Goal: Use online tool/utility: Utilize a website feature to perform a specific function

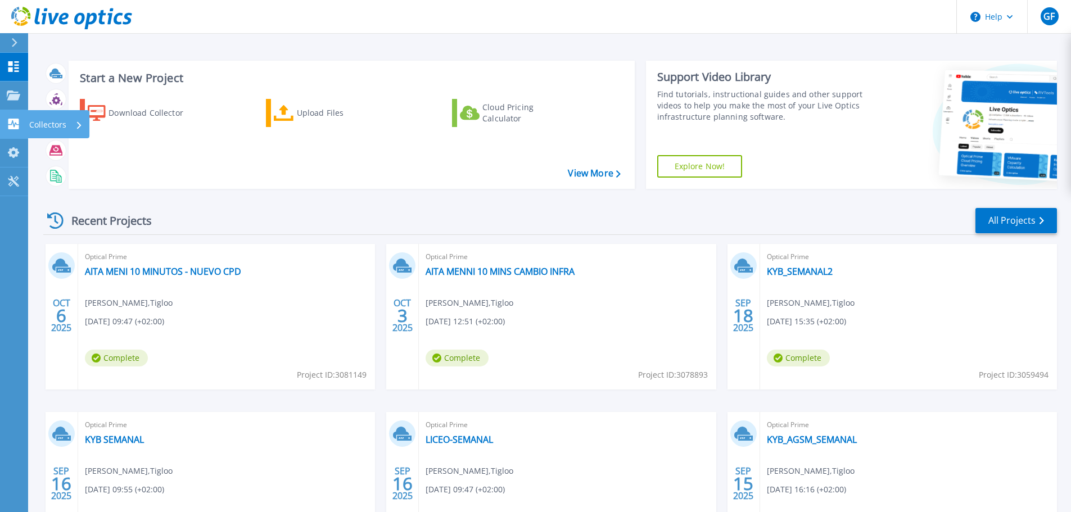
click at [39, 116] on p "Collectors" at bounding box center [47, 124] width 37 height 29
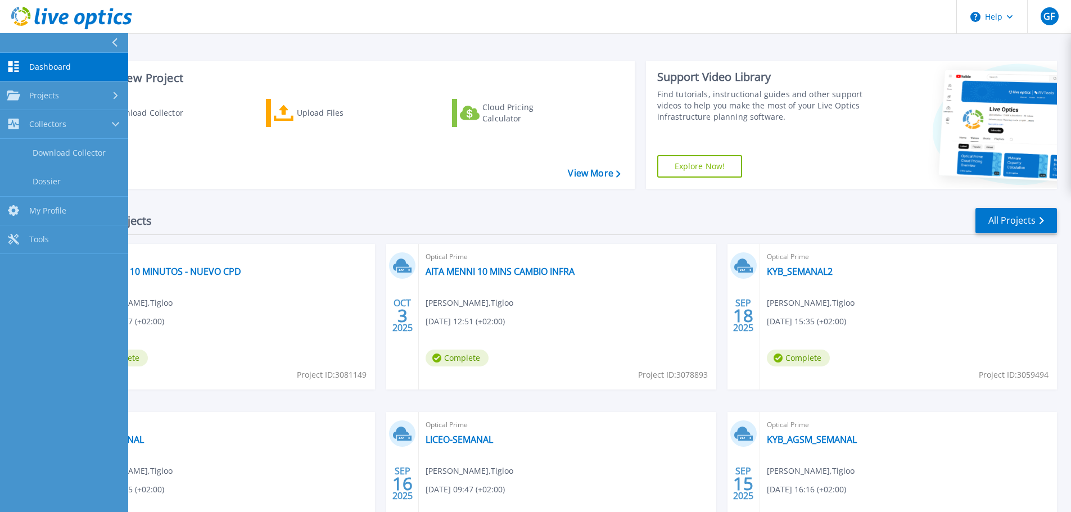
click at [391, 20] on header "Help GF Usuario final Guillermo Feijoo gfeijoo@tigloo.es Tigloo My Profile Log …" at bounding box center [535, 17] width 1071 height 34
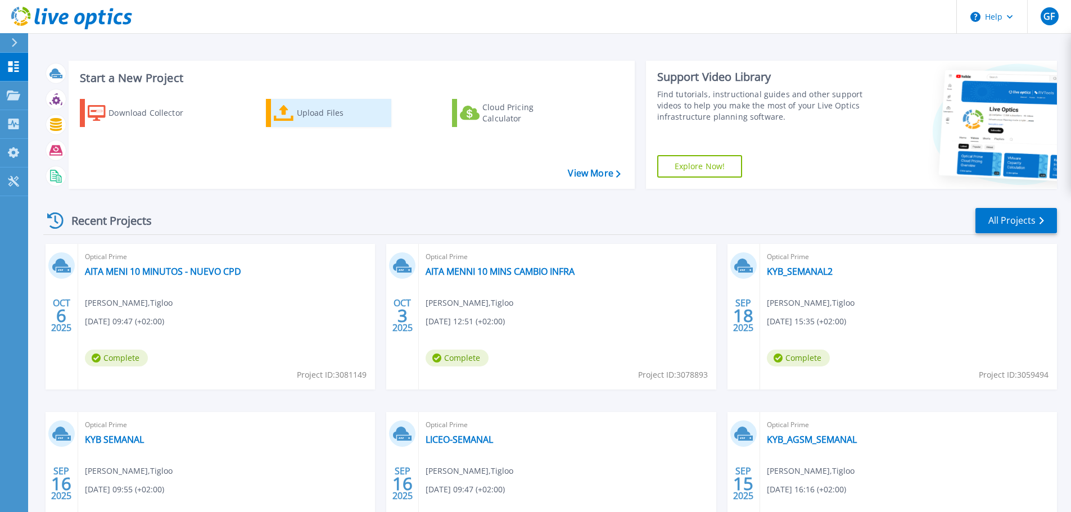
click at [309, 116] on div "Upload Files" at bounding box center [342, 113] width 90 height 22
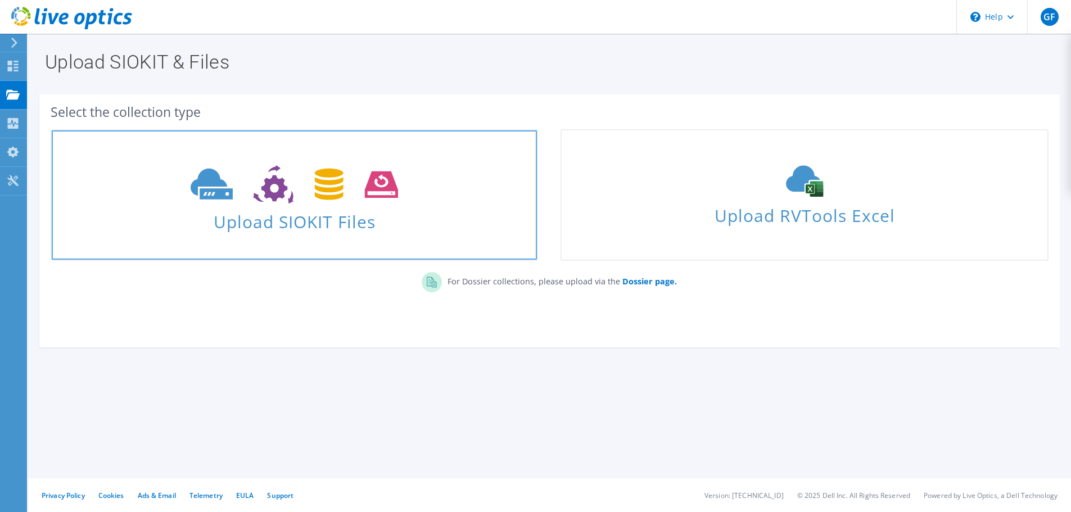
click at [287, 213] on span "Upload SIOKIT Files" at bounding box center [294, 218] width 485 height 24
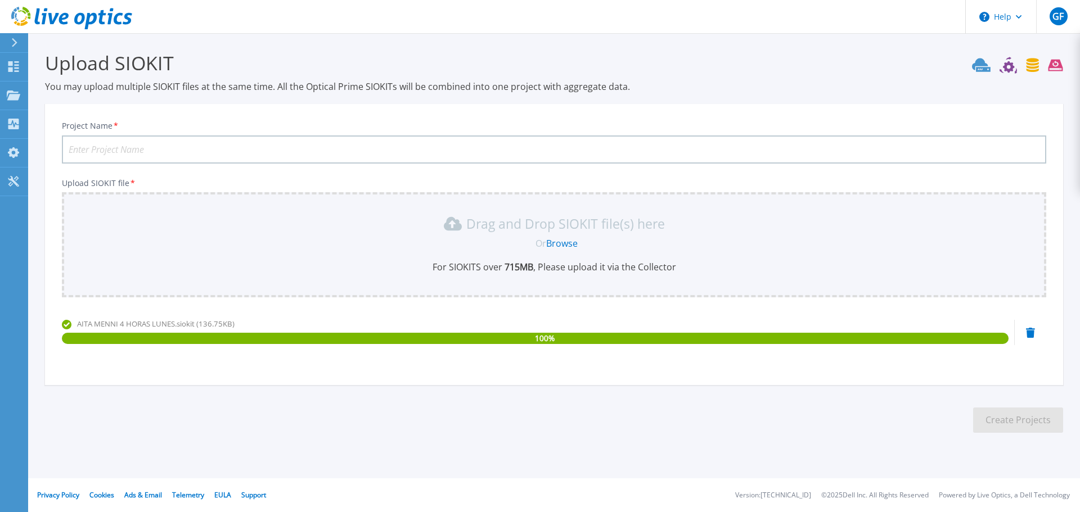
click at [225, 156] on input "Project Name *" at bounding box center [554, 150] width 984 height 28
type input "AITA MENNI LUNES 4 HORAS"
drag, startPoint x: 903, startPoint y: 411, endPoint x: 821, endPoint y: 409, distance: 82.1
click at [821, 409] on section "Upload SIOKIT You may upload multiple SIOKIT files at the same time. All the Op…" at bounding box center [554, 245] width 1052 height 425
click at [790, 406] on section "Upload SIOKIT You may upload multiple SIOKIT files at the same time. All the Op…" at bounding box center [554, 245] width 1052 height 425
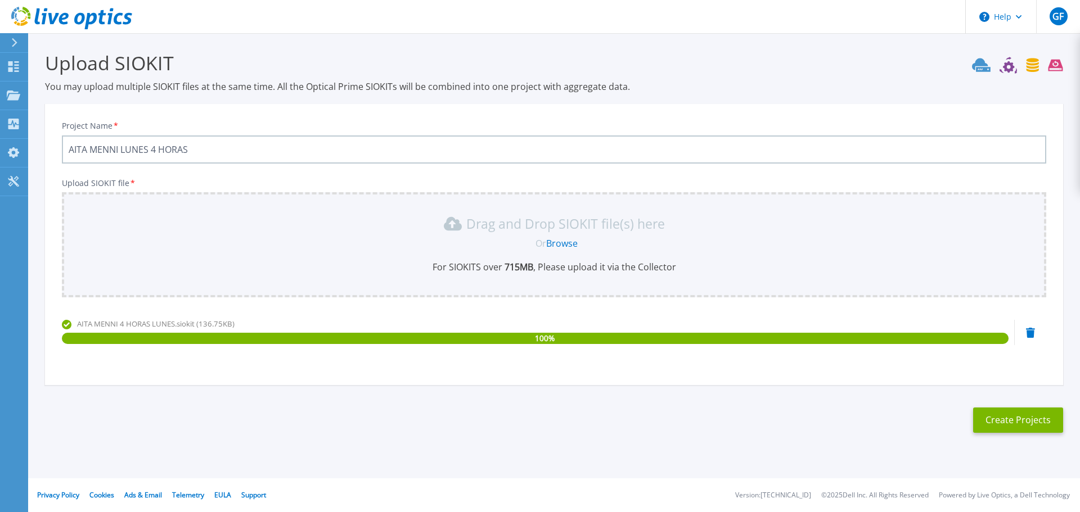
click at [784, 399] on section "Upload SIOKIT You may upload multiple SIOKIT files at the same time. All the Op…" at bounding box center [554, 245] width 1052 height 425
drag, startPoint x: 784, startPoint y: 399, endPoint x: 776, endPoint y: 400, distance: 8.1
click at [784, 399] on section "Upload SIOKIT You may upload multiple SIOKIT files at the same time. All the Op…" at bounding box center [554, 245] width 1052 height 425
click at [713, 398] on section "Upload SIOKIT You may upload multiple SIOKIT files at the same time. All the Op…" at bounding box center [554, 245] width 1052 height 425
click at [711, 398] on section "Upload SIOKIT You may upload multiple SIOKIT files at the same time. All the Op…" at bounding box center [554, 245] width 1052 height 425
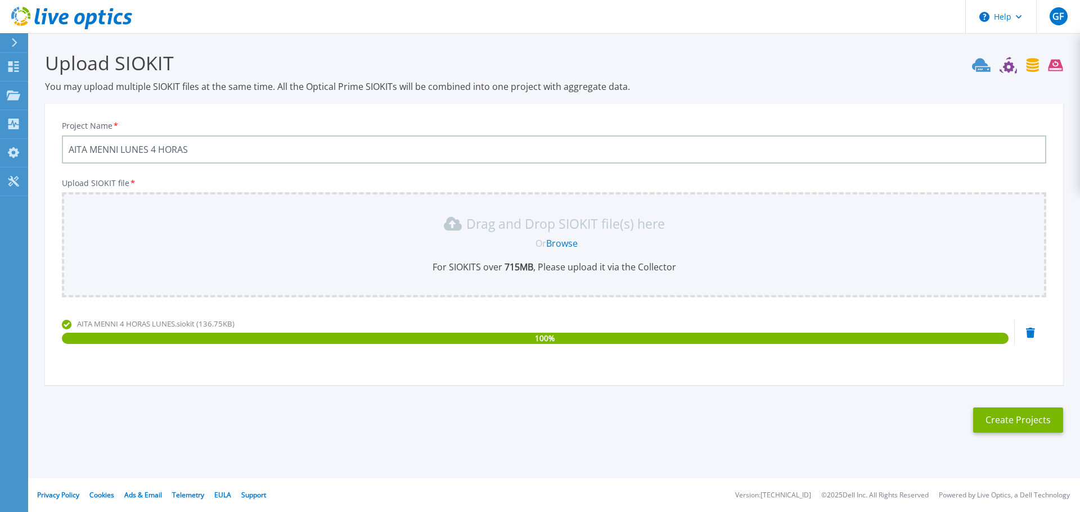
drag, startPoint x: 711, startPoint y: 396, endPoint x: 747, endPoint y: 394, distance: 36.1
click at [713, 394] on section "Upload SIOKIT You may upload multiple SIOKIT files at the same time. All the Op…" at bounding box center [554, 245] width 1052 height 425
drag, startPoint x: 789, startPoint y: 399, endPoint x: 937, endPoint y: 432, distance: 151.6
click at [801, 398] on section "Upload SIOKIT You may upload multiple SIOKIT files at the same time. All the Op…" at bounding box center [554, 245] width 1052 height 425
click at [1006, 422] on button "Create Projects" at bounding box center [1018, 420] width 90 height 25
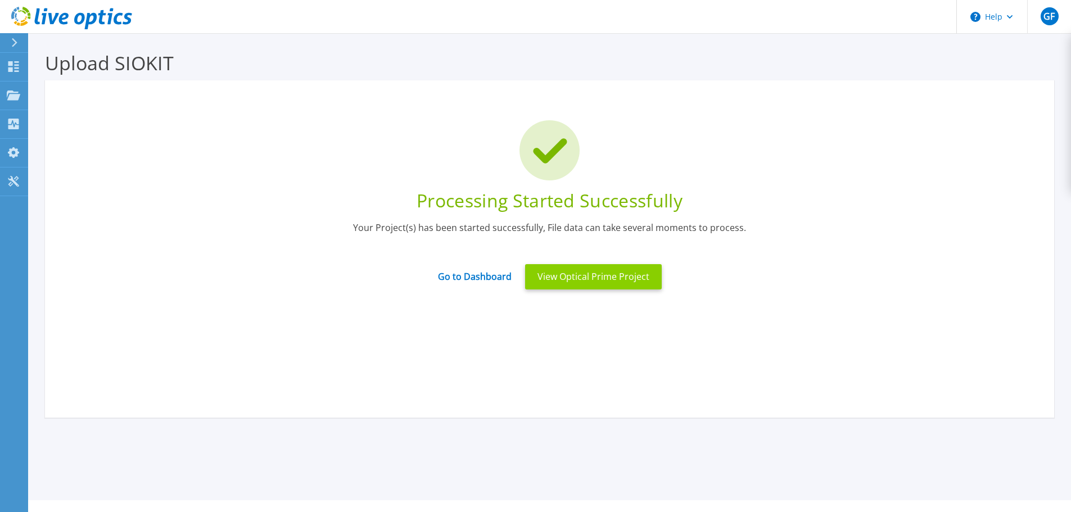
click at [599, 281] on button "View Optical Prime Project" at bounding box center [593, 276] width 137 height 25
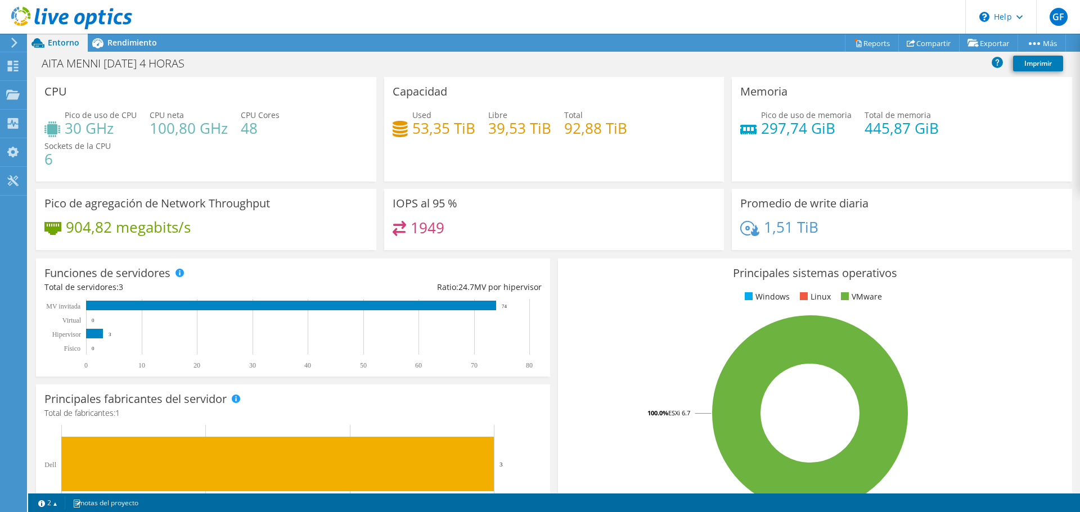
drag, startPoint x: 583, startPoint y: 70, endPoint x: 574, endPoint y: 67, distance: 9.4
click at [574, 67] on div "AITA MENNI LUNES 4 HORAS Imprimir" at bounding box center [554, 63] width 1052 height 21
drag, startPoint x: 575, startPoint y: 68, endPoint x: 569, endPoint y: 67, distance: 6.2
click at [575, 68] on div "AITA MENNI LUNES 4 HORAS Imprimir" at bounding box center [554, 63] width 1052 height 21
click at [574, 73] on div "AITA MENNI LUNES 4 HORAS Imprimir" at bounding box center [554, 63] width 1052 height 21
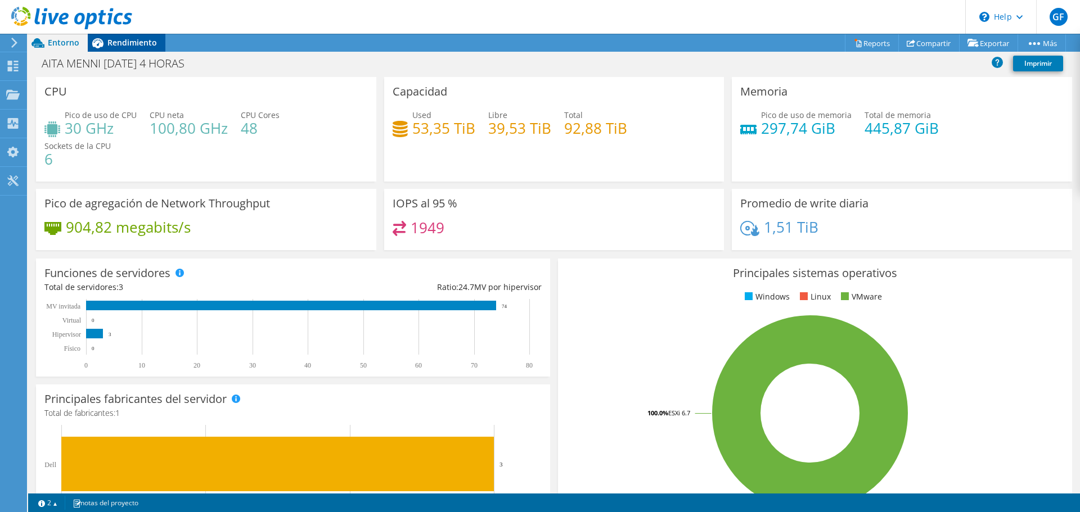
click at [129, 40] on span "Rendimiento" at bounding box center [131, 42] width 49 height 11
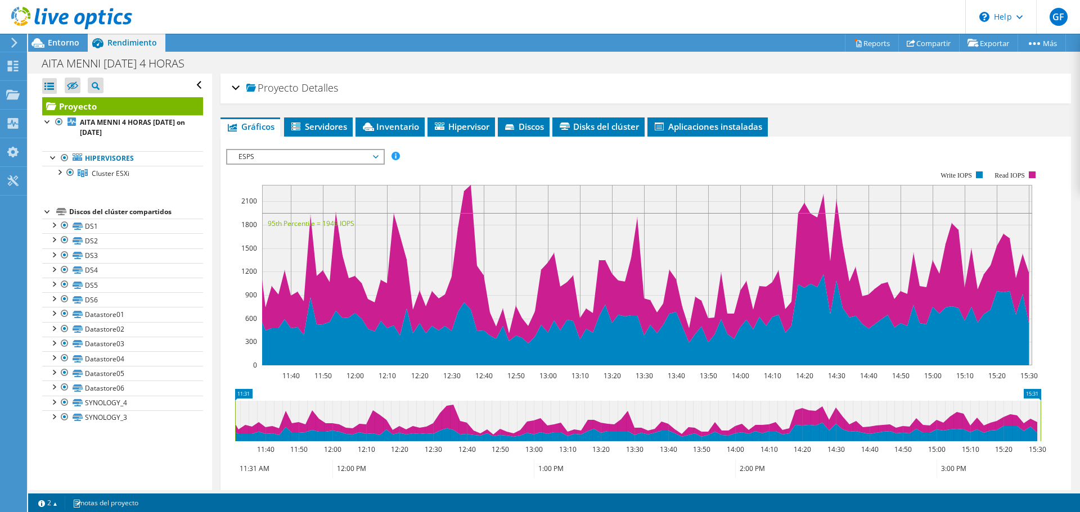
drag, startPoint x: 480, startPoint y: 87, endPoint x: 321, endPoint y: 75, distance: 159.0
click at [385, 74] on div "Proyecto Detalles Preparado para: [PERSON_NAME], [PERSON_NAME][EMAIL_ADDRESS][D…" at bounding box center [645, 89] width 850 height 30
click at [61, 39] on span "Entorno" at bounding box center [63, 42] width 31 height 11
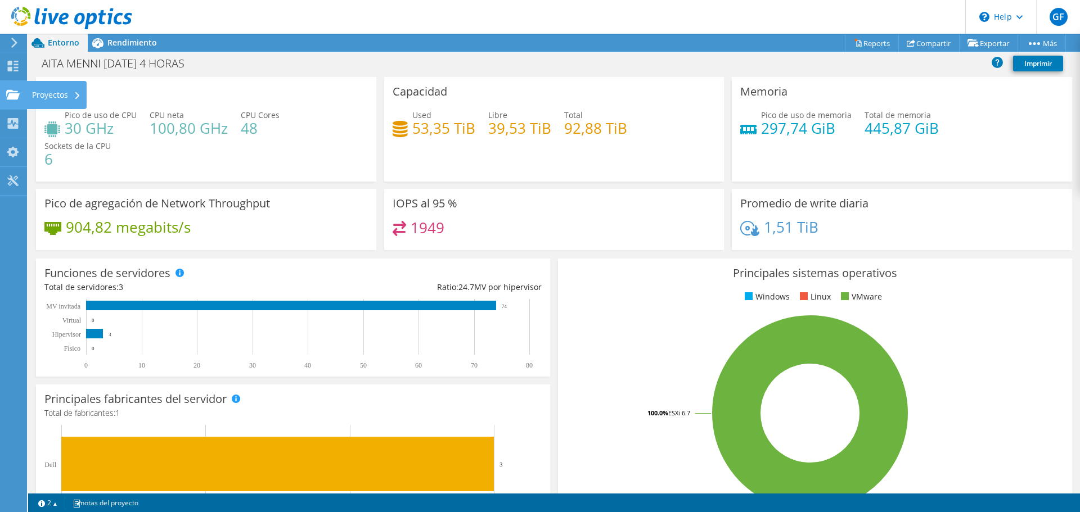
click at [38, 94] on div "Proyectos" at bounding box center [56, 95] width 60 height 28
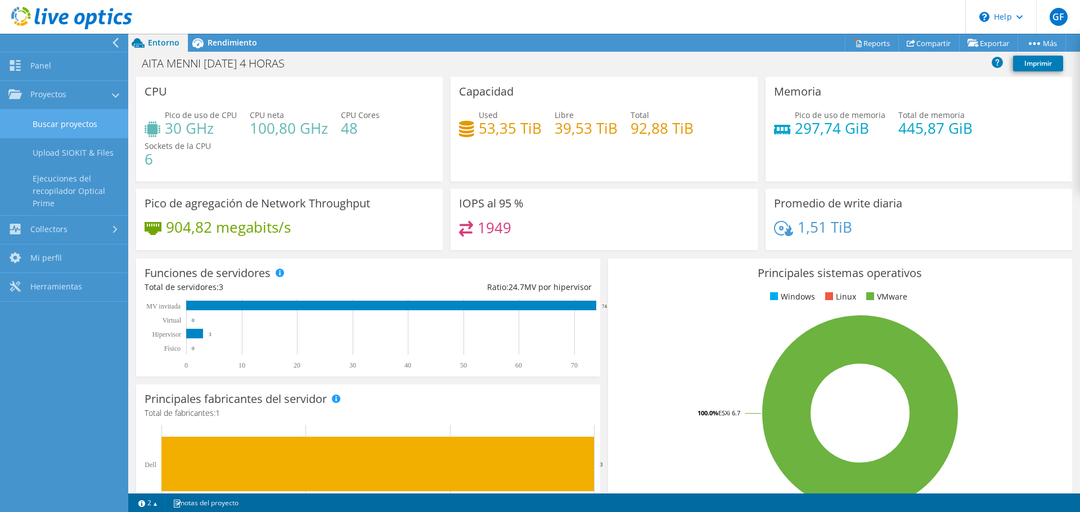
click at [84, 126] on link "Buscar proyectos" at bounding box center [64, 124] width 128 height 29
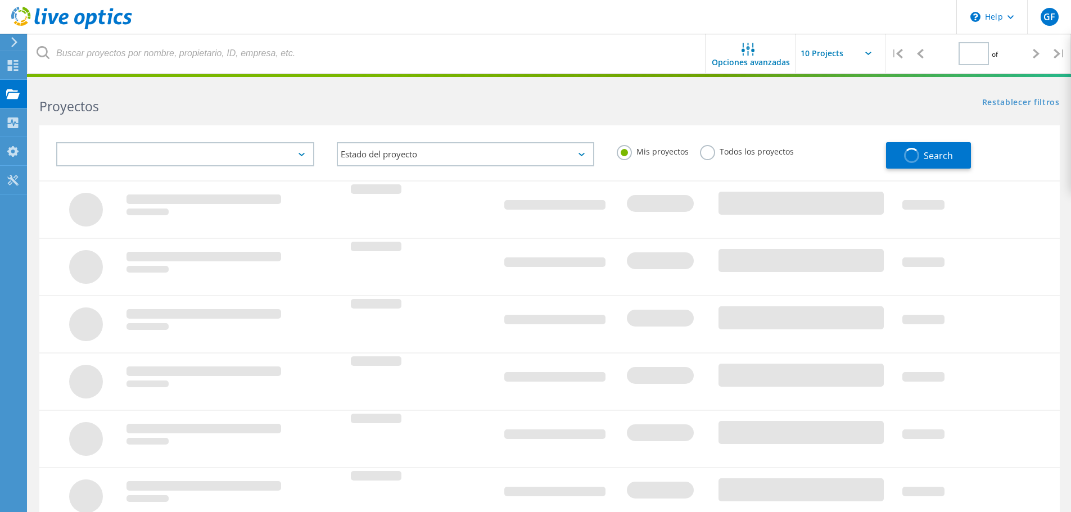
type input "1"
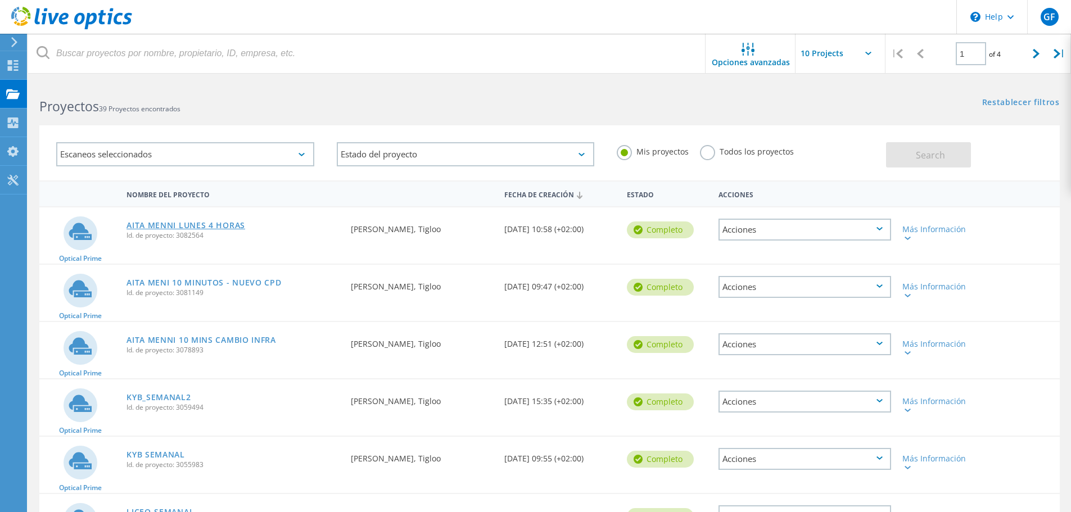
click at [217, 222] on link "AITA MENNI LUNES 4 HORAS" at bounding box center [186, 226] width 119 height 8
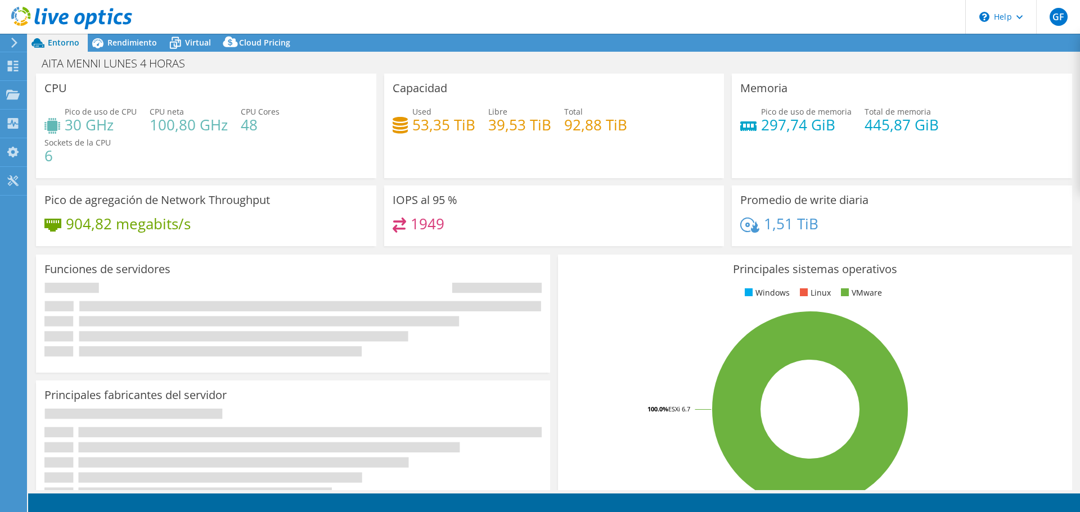
select select "USD"
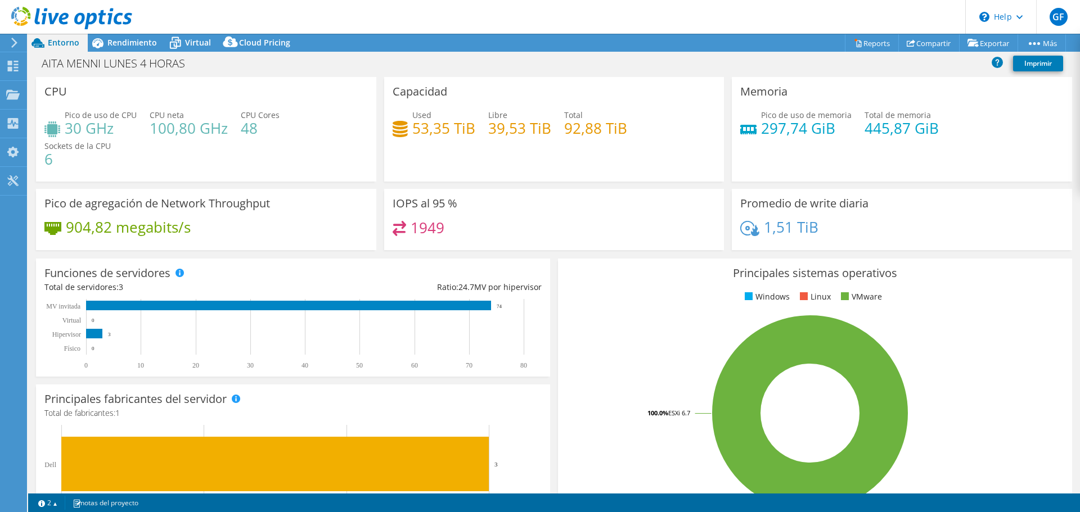
drag, startPoint x: 519, startPoint y: 52, endPoint x: 534, endPoint y: 58, distance: 15.9
click at [520, 53] on div "AITA MENNI LUNES 4 HORAS Imprimir" at bounding box center [554, 64] width 1052 height 25
click at [534, 60] on div "AITA MENNI LUNES 4 HORAS Imprimir" at bounding box center [554, 63] width 1052 height 21
drag, startPoint x: 513, startPoint y: 58, endPoint x: 536, endPoint y: 58, distance: 22.5
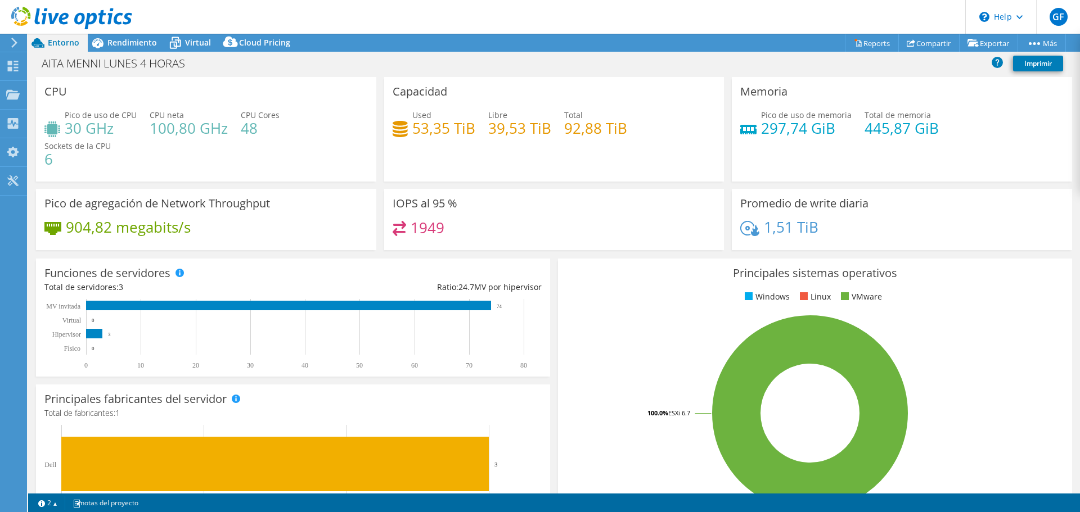
click at [513, 58] on div "AITA MENNI LUNES 4 HORAS Imprimir" at bounding box center [554, 63] width 1052 height 21
click at [536, 58] on div "AITA MENNI LUNES 4 HORAS Imprimir" at bounding box center [554, 63] width 1052 height 21
click at [111, 51] on div "Rendimiento" at bounding box center [127, 43] width 78 height 18
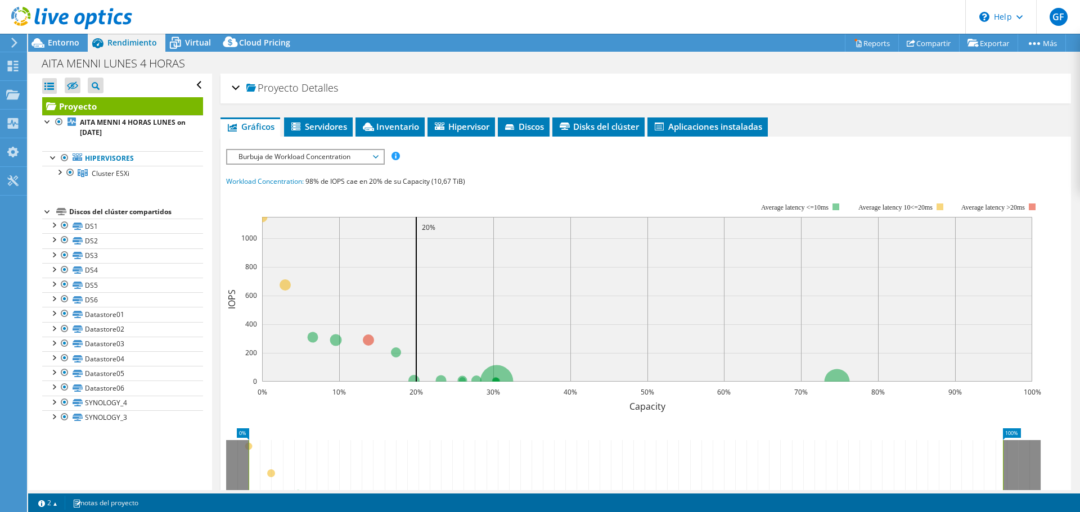
drag, startPoint x: 517, startPoint y: 69, endPoint x: 508, endPoint y: 65, distance: 9.8
click at [508, 65] on div "AITA MENNI LUNES 4 HORAS Imprimir" at bounding box center [554, 63] width 1052 height 21
drag, startPoint x: 881, startPoint y: 78, endPoint x: 812, endPoint y: 78, distance: 69.2
click at [878, 78] on div "Proyecto Detalles" at bounding box center [646, 88] width 828 height 24
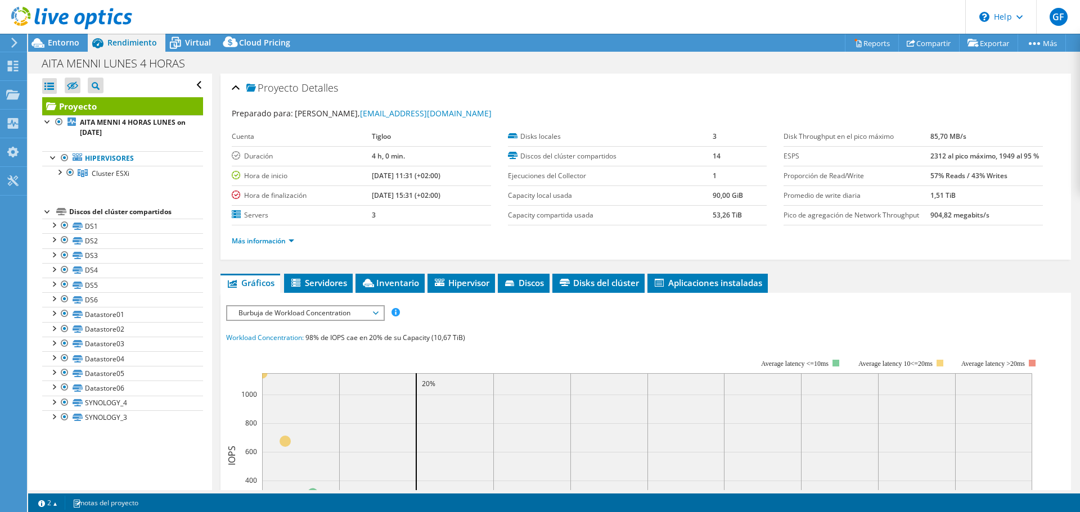
drag, startPoint x: 721, startPoint y: 81, endPoint x: 482, endPoint y: 88, distance: 239.1
click at [718, 78] on div "Proyecto Detalles" at bounding box center [646, 88] width 828 height 24
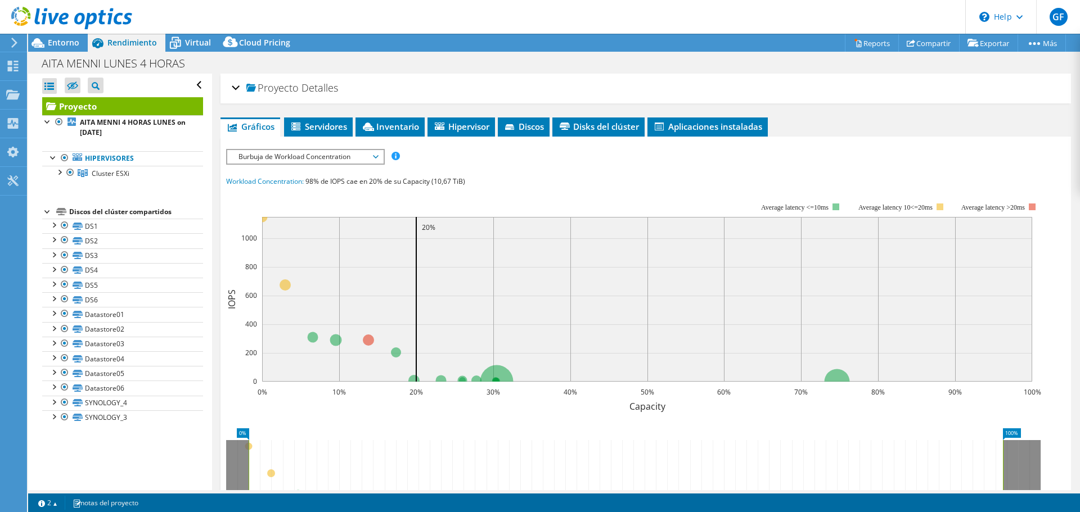
drag, startPoint x: 687, startPoint y: 9, endPoint x: 562, endPoint y: 16, distance: 124.5
click at [575, 16] on header "GF Usuario final [PERSON_NAME] [EMAIL_ADDRESS][DOMAIN_NAME] [GEOGRAPHIC_DATA] M…" at bounding box center [540, 17] width 1080 height 34
click at [558, 13] on header "GF Usuario final [PERSON_NAME] [EMAIL_ADDRESS][DOMAIN_NAME] [GEOGRAPHIC_DATA] M…" at bounding box center [540, 17] width 1080 height 34
drag, startPoint x: 521, startPoint y: 18, endPoint x: 512, endPoint y: 10, distance: 11.9
click at [512, 10] on header "GF Usuario final [PERSON_NAME] [EMAIL_ADDRESS][DOMAIN_NAME] [GEOGRAPHIC_DATA] M…" at bounding box center [540, 17] width 1080 height 34
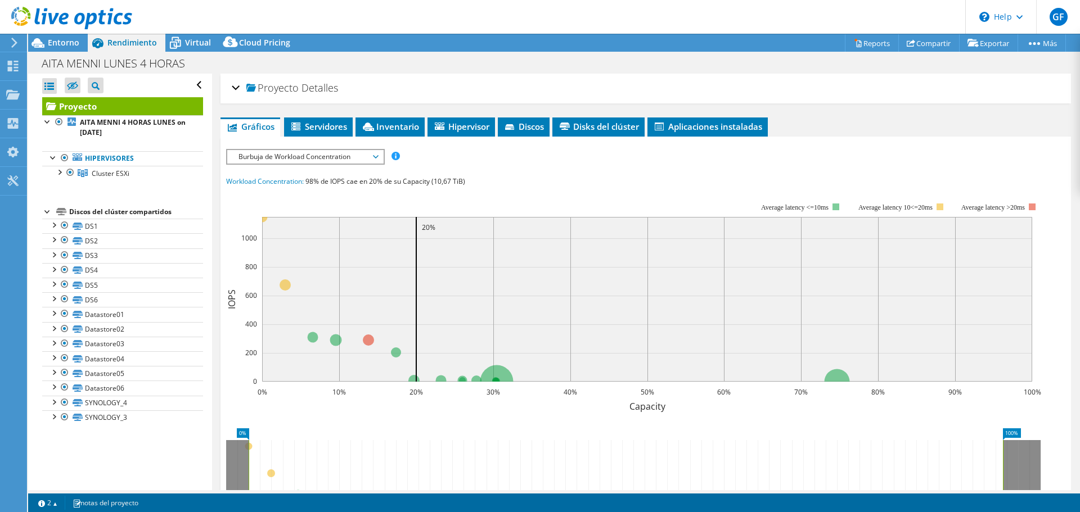
drag, startPoint x: 639, startPoint y: 57, endPoint x: 617, endPoint y: 53, distance: 21.7
click at [617, 53] on div "AITA MENNI LUNES 4 HORAS Imprimir" at bounding box center [554, 63] width 1052 height 21
click at [619, 53] on div "AITA MENNI LUNES 4 HORAS Imprimir" at bounding box center [554, 63] width 1052 height 21
drag, startPoint x: 621, startPoint y: 55, endPoint x: 598, endPoint y: 59, distance: 23.5
click at [615, 57] on div "AITA MENNI LUNES 4 HORAS Imprimir" at bounding box center [554, 63] width 1052 height 21
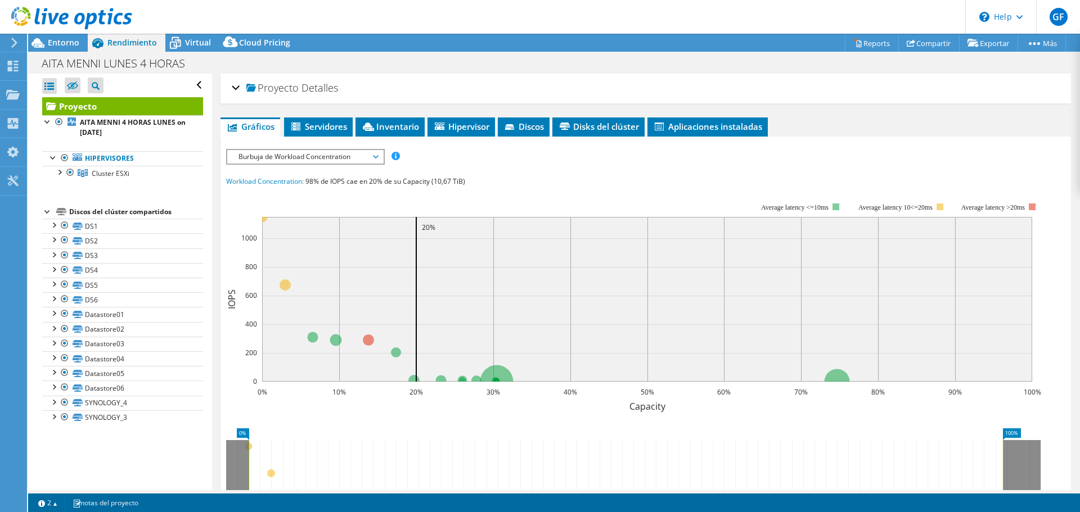
click at [597, 59] on div "AITA MENNI LUNES 4 HORAS Imprimir" at bounding box center [554, 63] width 1052 height 21
drag, startPoint x: 829, startPoint y: 63, endPoint x: 679, endPoint y: 62, distance: 149.6
click at [829, 63] on div "AITA MENNI LUNES 4 HORAS Imprimir" at bounding box center [554, 63] width 1052 height 21
click at [634, 62] on div "AITA MENNI LUNES 4 HORAS Imprimir" at bounding box center [554, 63] width 1052 height 21
click at [666, 69] on div "AITA MENNI LUNES 4 HORAS Imprimir" at bounding box center [554, 63] width 1052 height 21
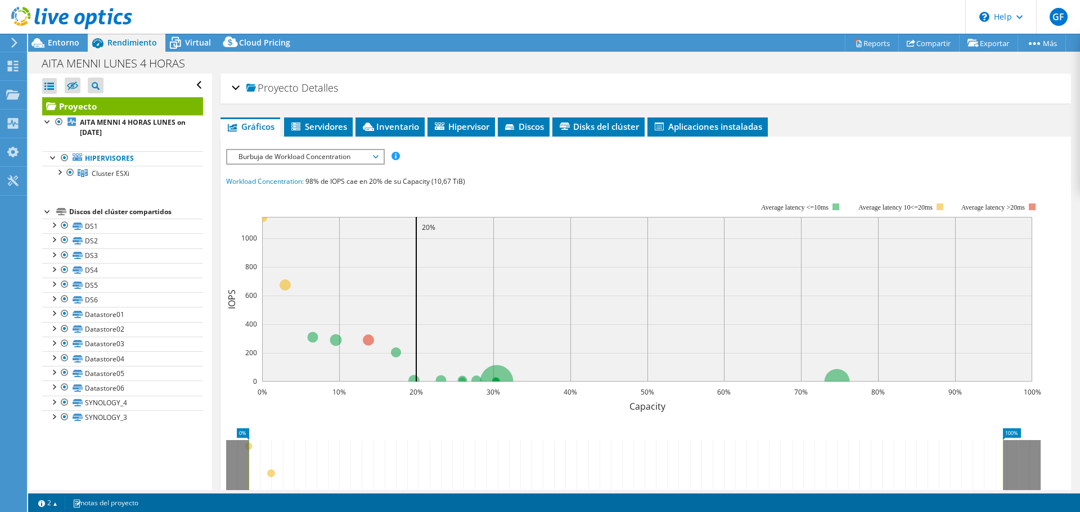
drag, startPoint x: 678, startPoint y: 70, endPoint x: 671, endPoint y: 69, distance: 6.8
click at [671, 69] on div "AITA MENNI LUNES 4 HORAS Imprimir" at bounding box center [554, 63] width 1052 height 21
drag, startPoint x: 671, startPoint y: 66, endPoint x: 658, endPoint y: 52, distance: 18.7
drag, startPoint x: 658, startPoint y: 52, endPoint x: 653, endPoint y: 53, distance: 5.7
click at [654, 53] on div "AITA MENNI LUNES 4 HORAS Imprimir" at bounding box center [554, 63] width 1052 height 22
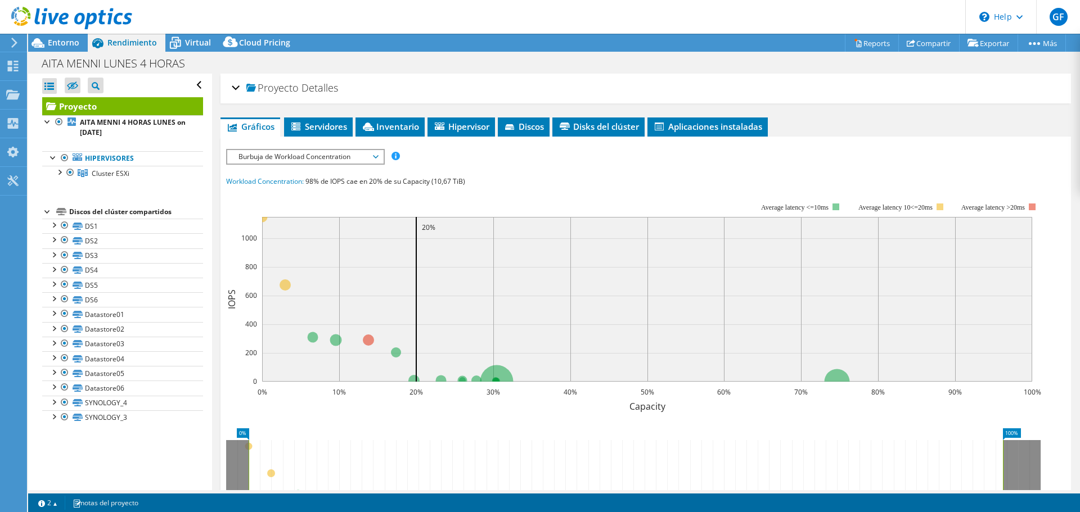
click at [620, 44] on div "Acciones de proyecto Acciones de proyecto Reports Compartir Exportar vSAN Ready…" at bounding box center [554, 43] width 1052 height 18
click at [707, 57] on div "AITA MENNI LUNES 4 HORAS Imprimir" at bounding box center [554, 63] width 1052 height 21
drag, startPoint x: 709, startPoint y: 57, endPoint x: 863, endPoint y: 53, distance: 154.1
click at [709, 57] on div "AITA MENNI LUNES 4 HORAS Imprimir" at bounding box center [554, 63] width 1052 height 21
drag, startPoint x: 864, startPoint y: 53, endPoint x: 827, endPoint y: 71, distance: 41.0
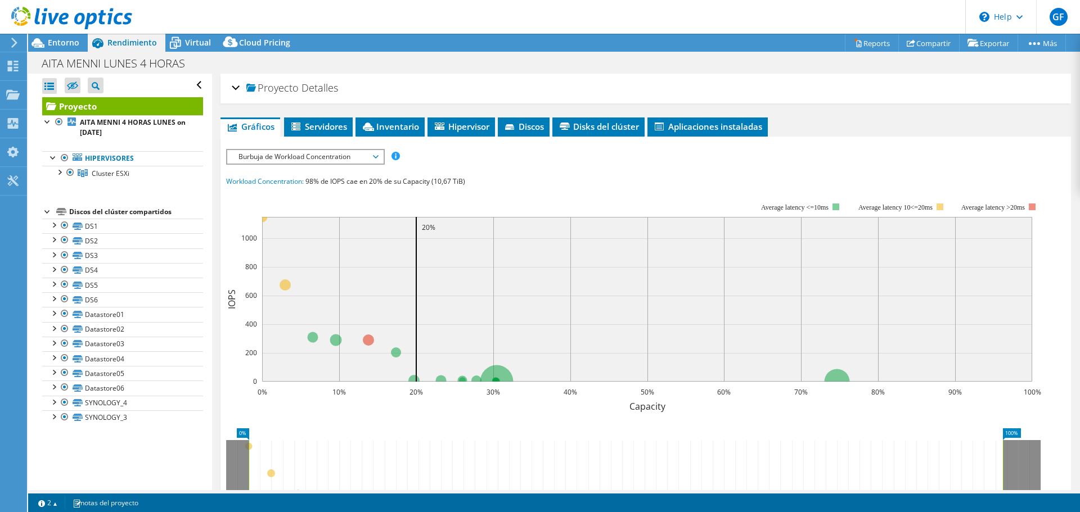
click at [824, 70] on div "AITA MENNI LUNES 4 HORAS Imprimir" at bounding box center [554, 63] width 1052 height 21
click at [836, 71] on div "AITA MENNI LUNES 4 HORAS Imprimir" at bounding box center [554, 63] width 1052 height 21
click at [834, 70] on div "AITA MENNI LUNES 4 HORAS Imprimir" at bounding box center [554, 63] width 1052 height 21
click at [822, 66] on div "AITA MENNI LUNES 4 HORAS Imprimir" at bounding box center [554, 63] width 1052 height 21
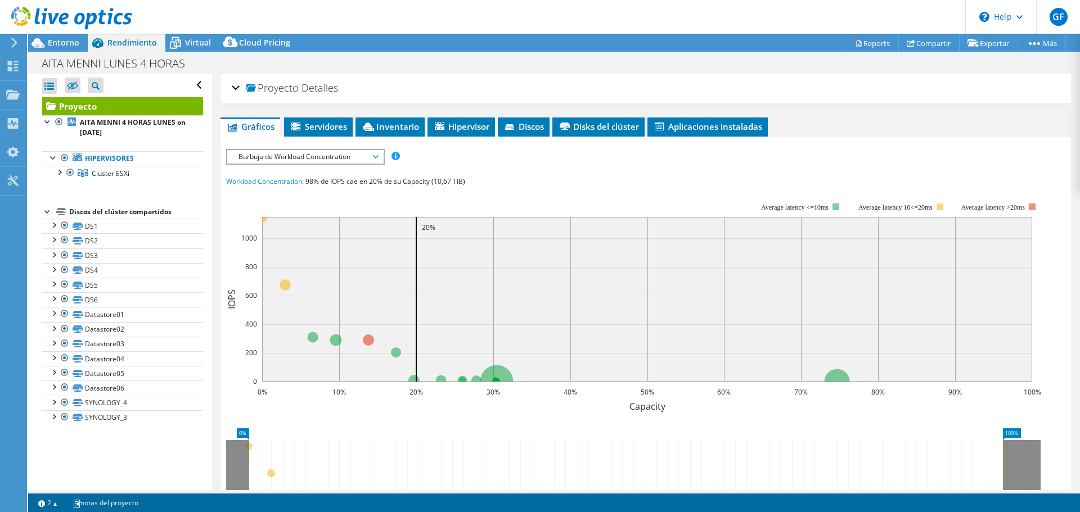
drag, startPoint x: 829, startPoint y: 69, endPoint x: 816, endPoint y: 56, distance: 18.7
click at [829, 70] on div "AITA MENNI LUNES 4 HORAS Imprimir" at bounding box center [554, 63] width 1052 height 21
click at [66, 43] on span "Entorno" at bounding box center [63, 42] width 31 height 11
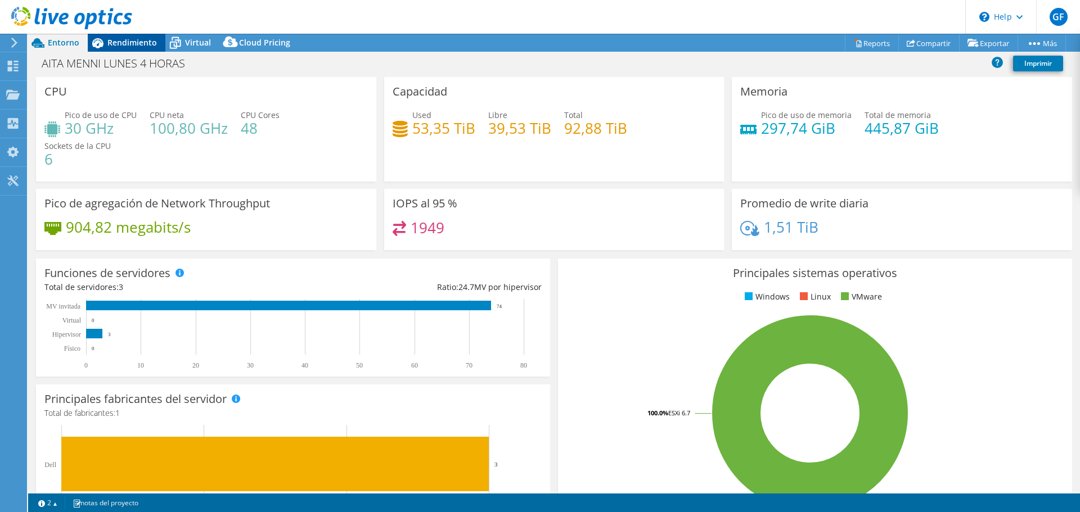
click at [125, 47] on span "Rendimiento" at bounding box center [131, 42] width 49 height 11
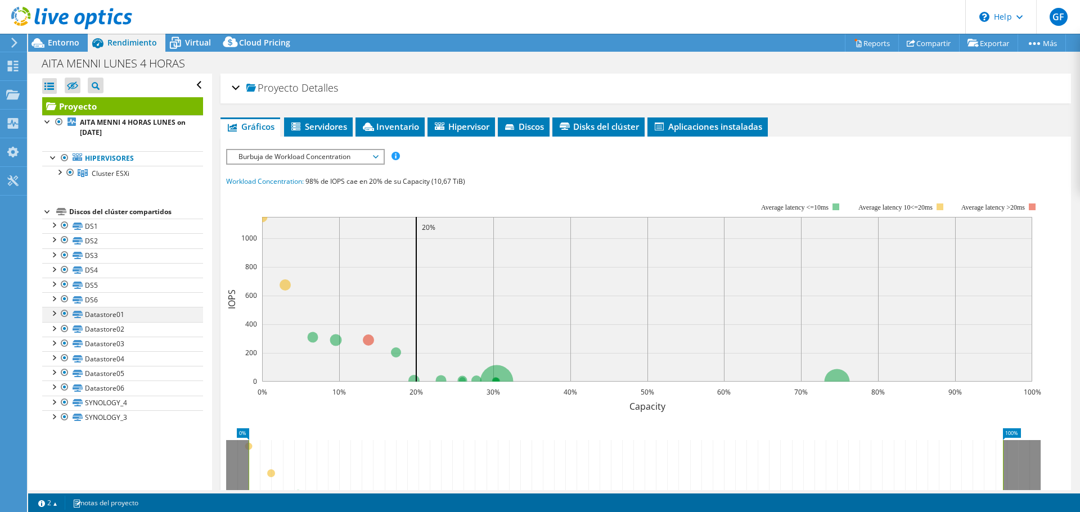
click at [64, 313] on div at bounding box center [64, 313] width 11 height 13
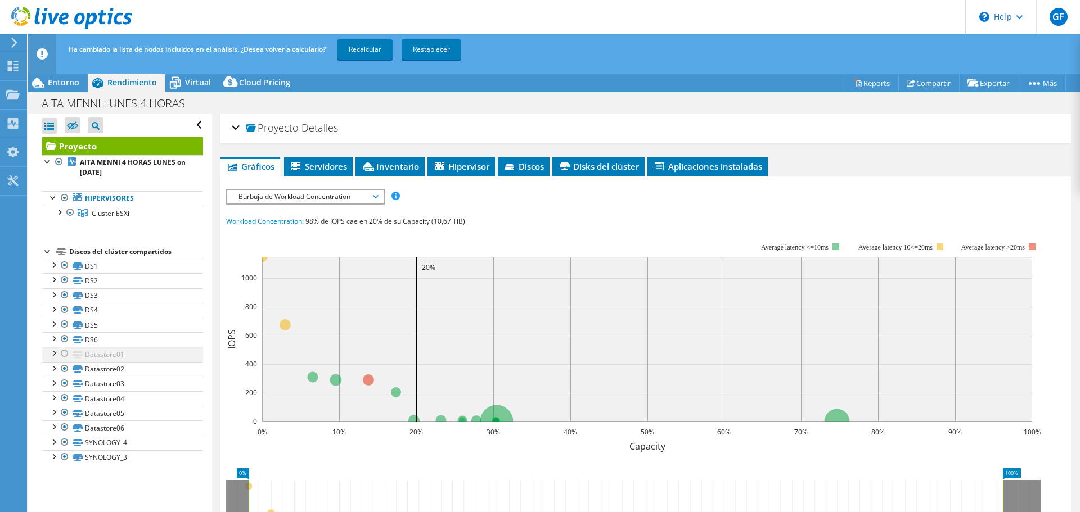
click at [66, 353] on div at bounding box center [64, 353] width 11 height 13
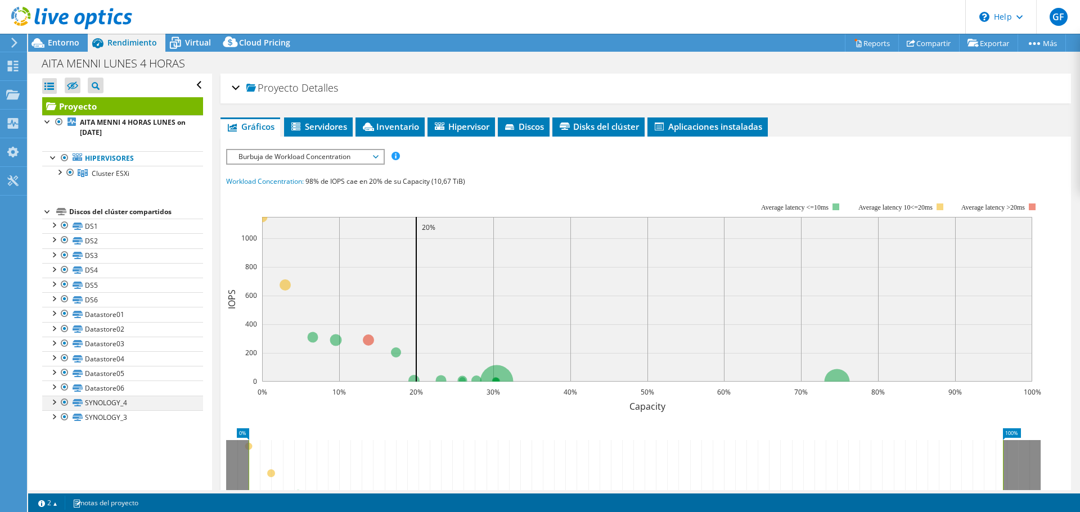
click at [66, 404] on div at bounding box center [64, 402] width 11 height 13
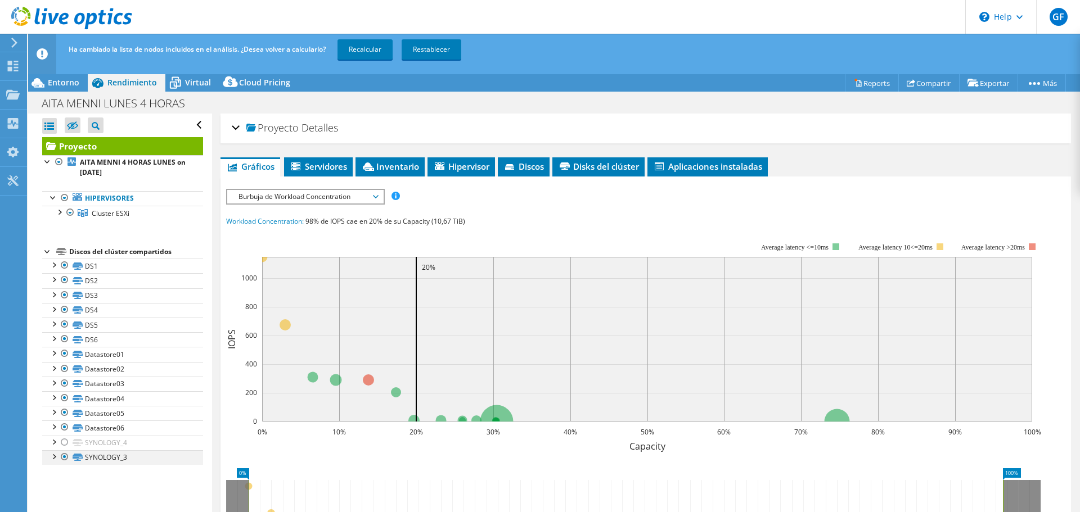
click at [62, 457] on div at bounding box center [64, 456] width 11 height 13
click at [64, 265] on div at bounding box center [64, 265] width 11 height 13
click at [64, 279] on div at bounding box center [64, 279] width 11 height 13
click at [66, 297] on div at bounding box center [64, 294] width 11 height 13
click at [66, 310] on div at bounding box center [64, 309] width 11 height 13
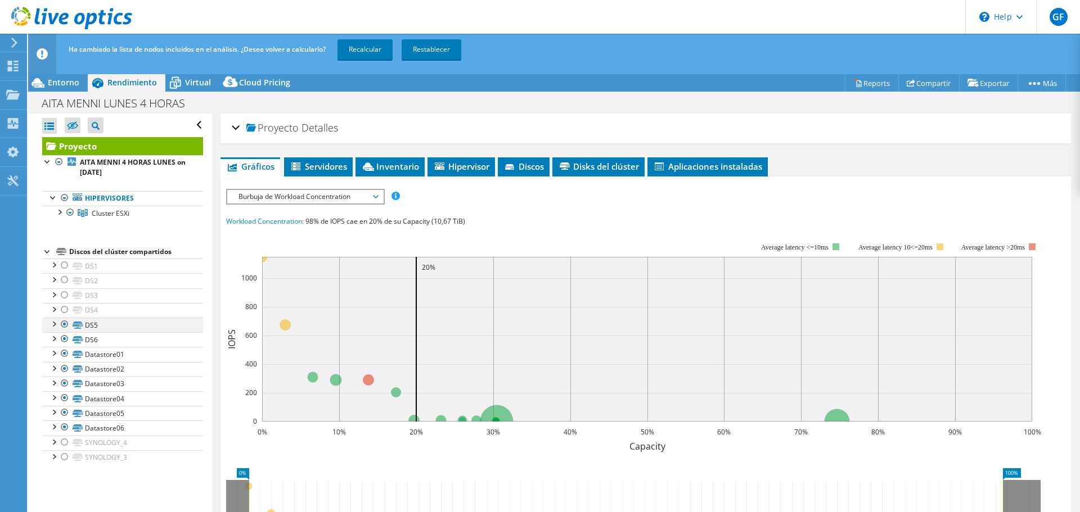
click at [66, 327] on div at bounding box center [64, 324] width 11 height 13
click at [65, 339] on div at bounding box center [64, 338] width 11 height 13
click at [371, 47] on link "Recalcular" at bounding box center [364, 49] width 55 height 20
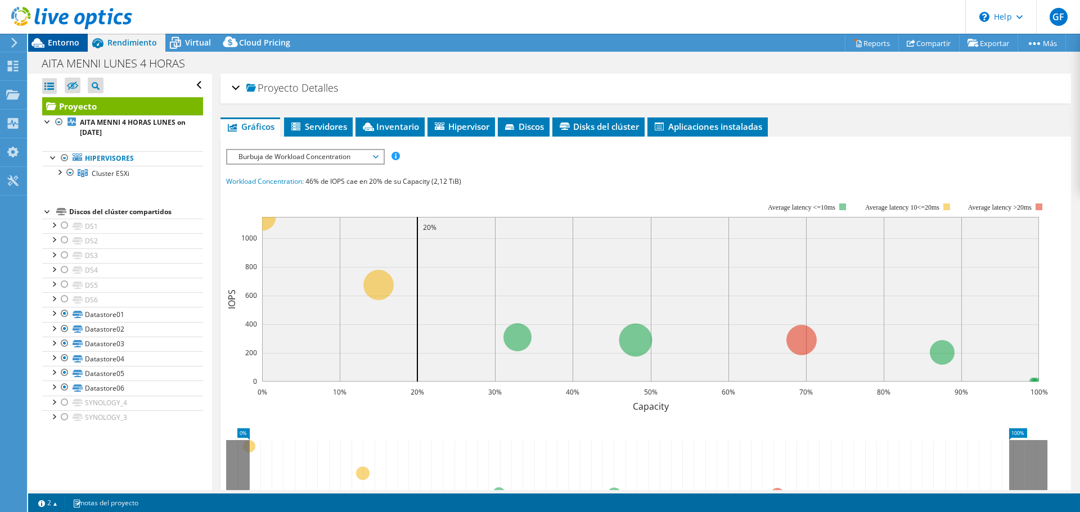
click at [59, 46] on span "Entorno" at bounding box center [63, 42] width 31 height 11
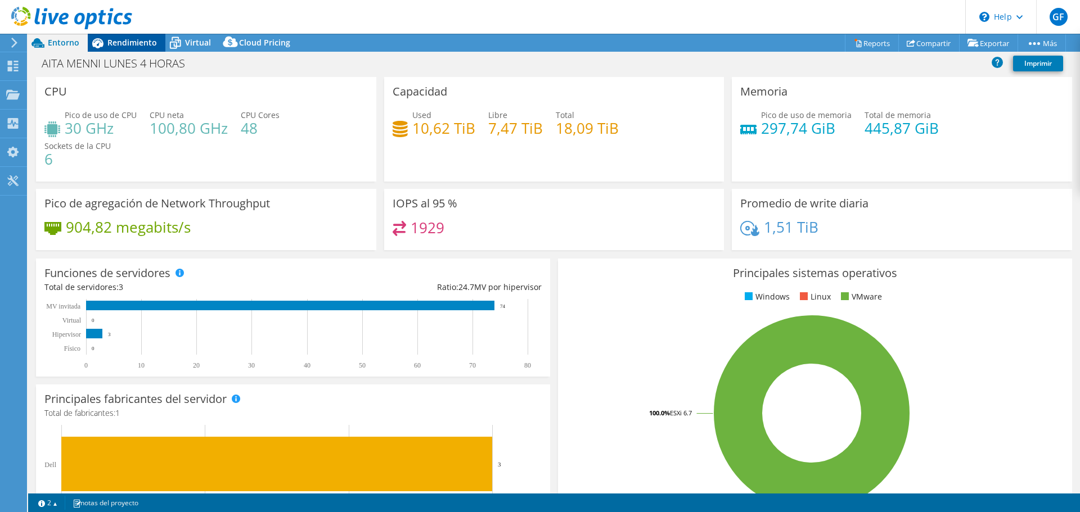
click at [114, 40] on span "Rendimiento" at bounding box center [131, 42] width 49 height 11
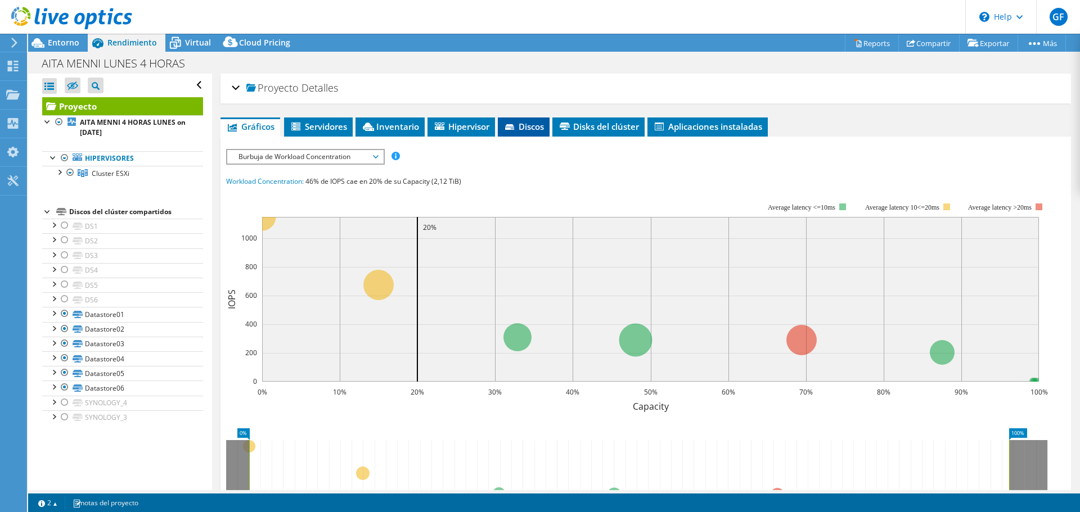
click at [538, 121] on span "Discos" at bounding box center [523, 126] width 40 height 11
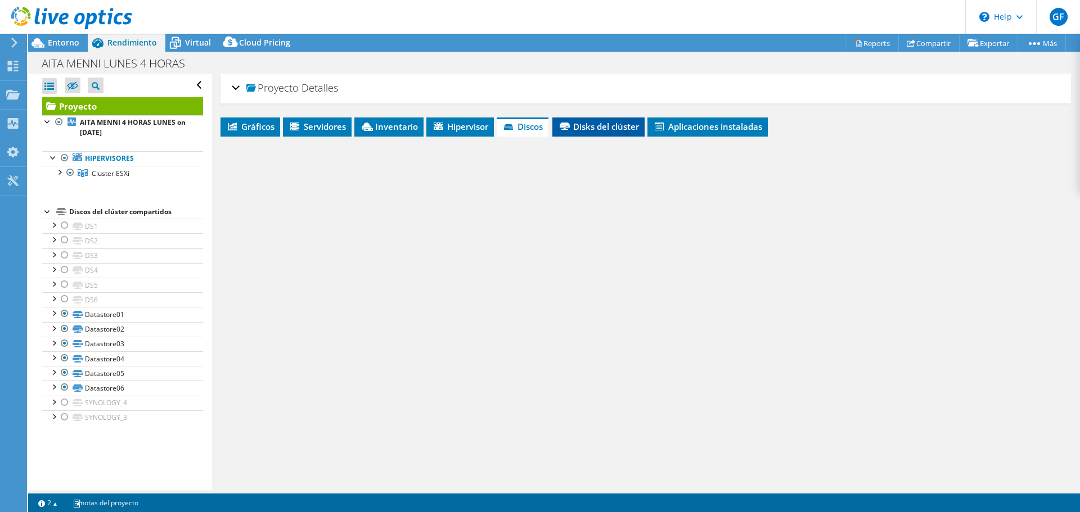
click at [597, 120] on li "Disks del clúster" at bounding box center [598, 127] width 92 height 19
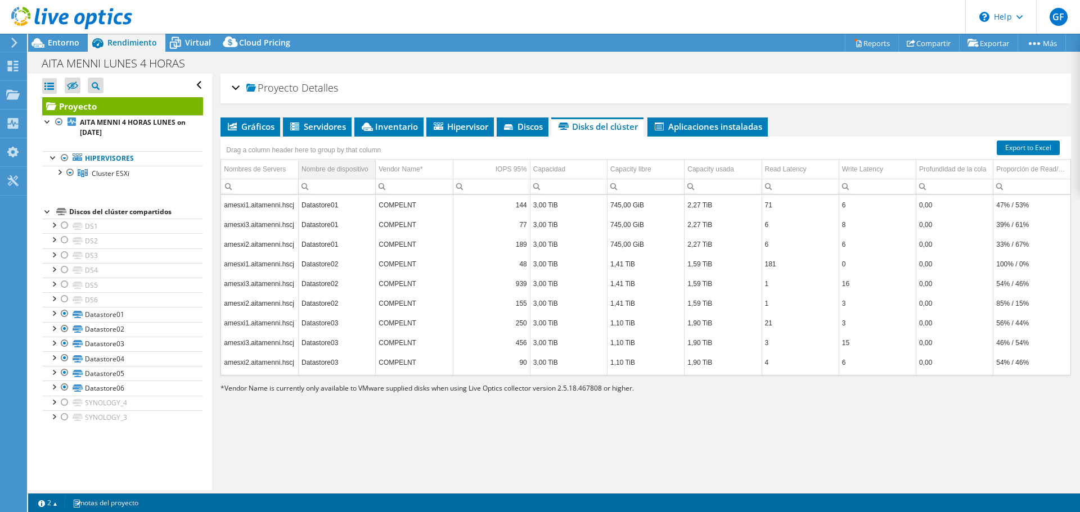
click at [321, 167] on div "Nombre de dispositivo" at bounding box center [334, 169] width 67 height 13
click at [695, 114] on div "Proyecto Detalles Preparado para: [PERSON_NAME], [PERSON_NAME][EMAIL_ADDRESS][D…" at bounding box center [645, 282] width 867 height 417
click at [694, 120] on li "Aplicaciones instaladas" at bounding box center [707, 127] width 120 height 19
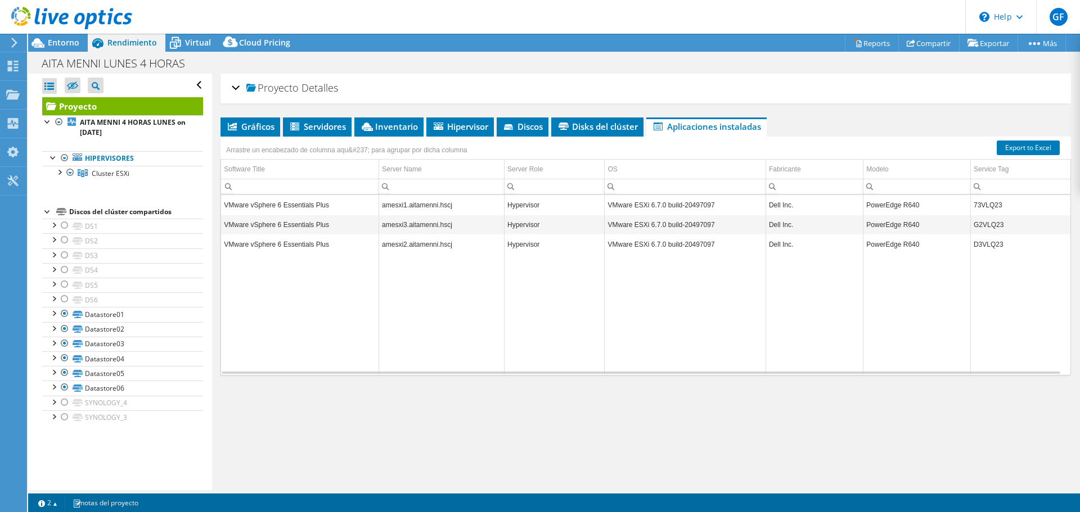
click at [275, 206] on td "VMware vSphere 6 Essentials Plus" at bounding box center [299, 205] width 157 height 20
click at [241, 128] on span "Gráficos" at bounding box center [250, 126] width 48 height 11
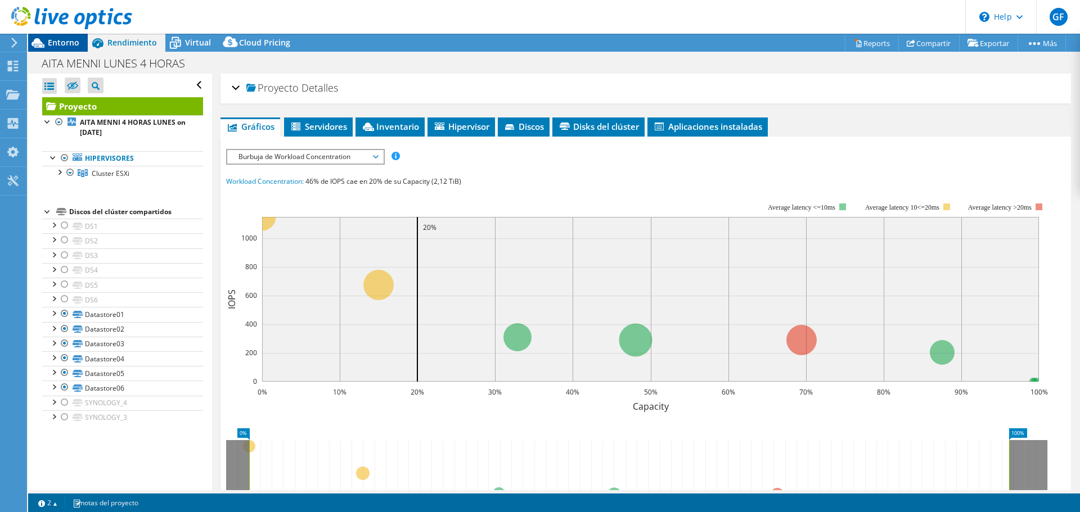
click at [56, 40] on span "Entorno" at bounding box center [63, 42] width 31 height 11
